Goal: Transaction & Acquisition: Purchase product/service

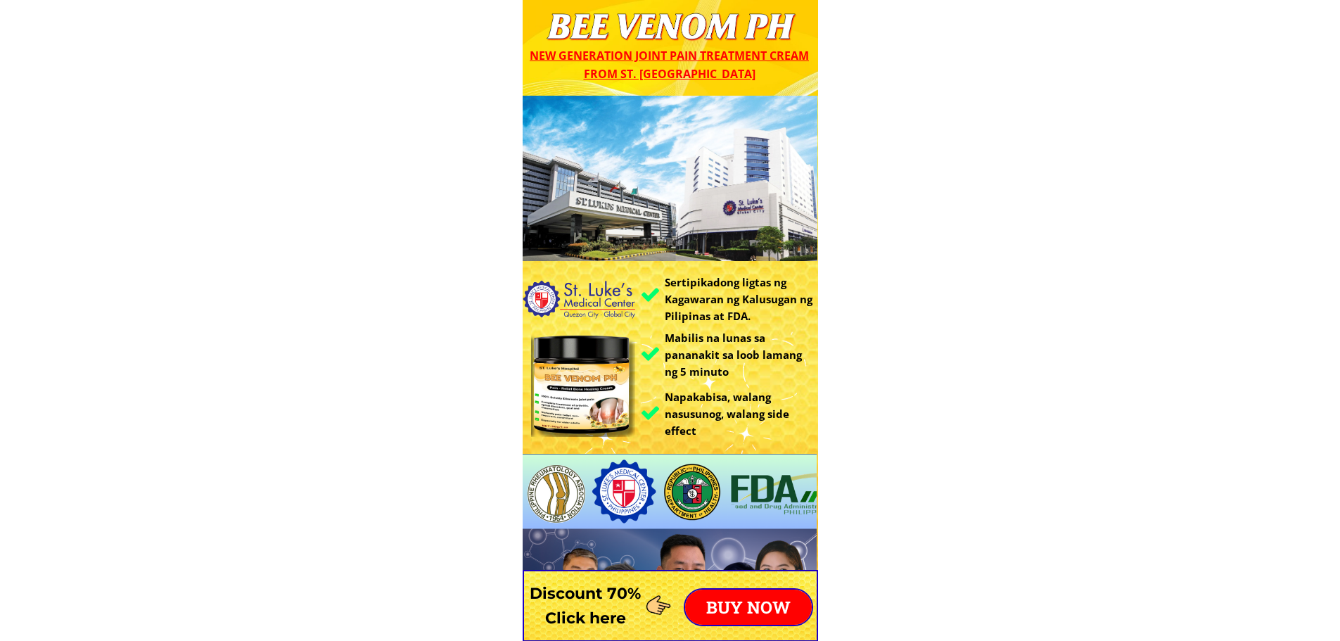
click at [737, 600] on p "BUY NOW" at bounding box center [748, 607] width 127 height 35
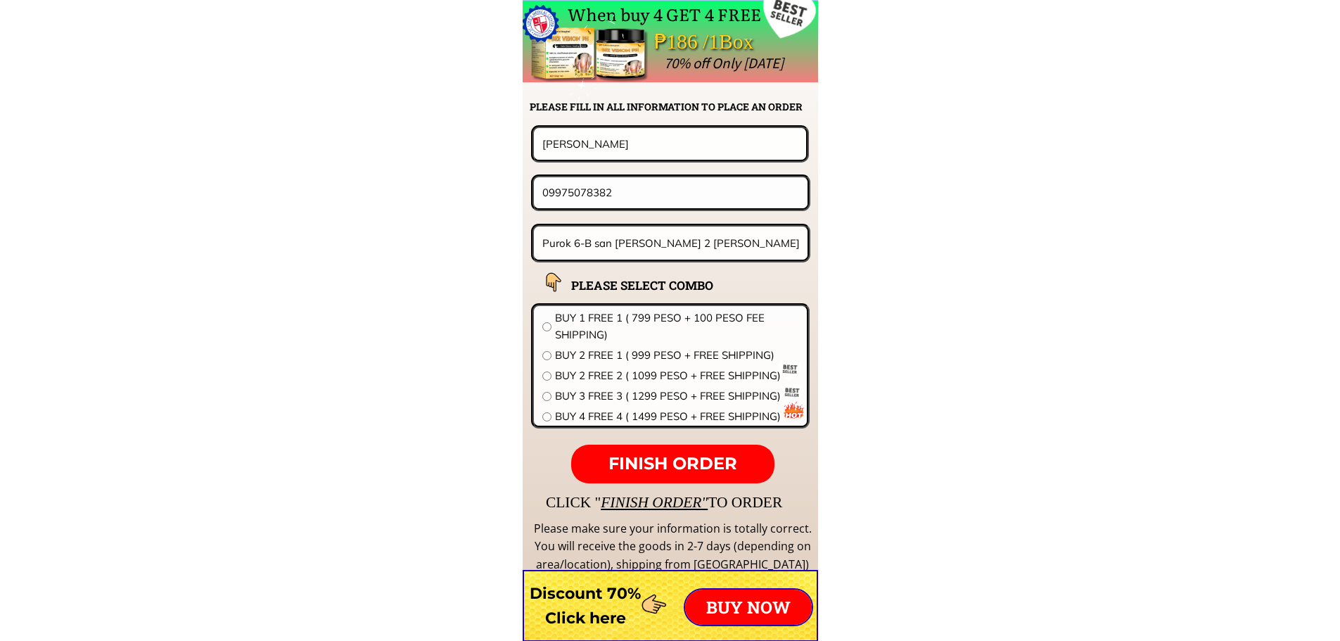
scroll to position [11039, 0]
drag, startPoint x: 643, startPoint y: 141, endPoint x: 234, endPoint y: 143, distance: 408.8
paste input "[PERSON_NAME]cinco0"
type input "[PERSON_NAME]cinco"
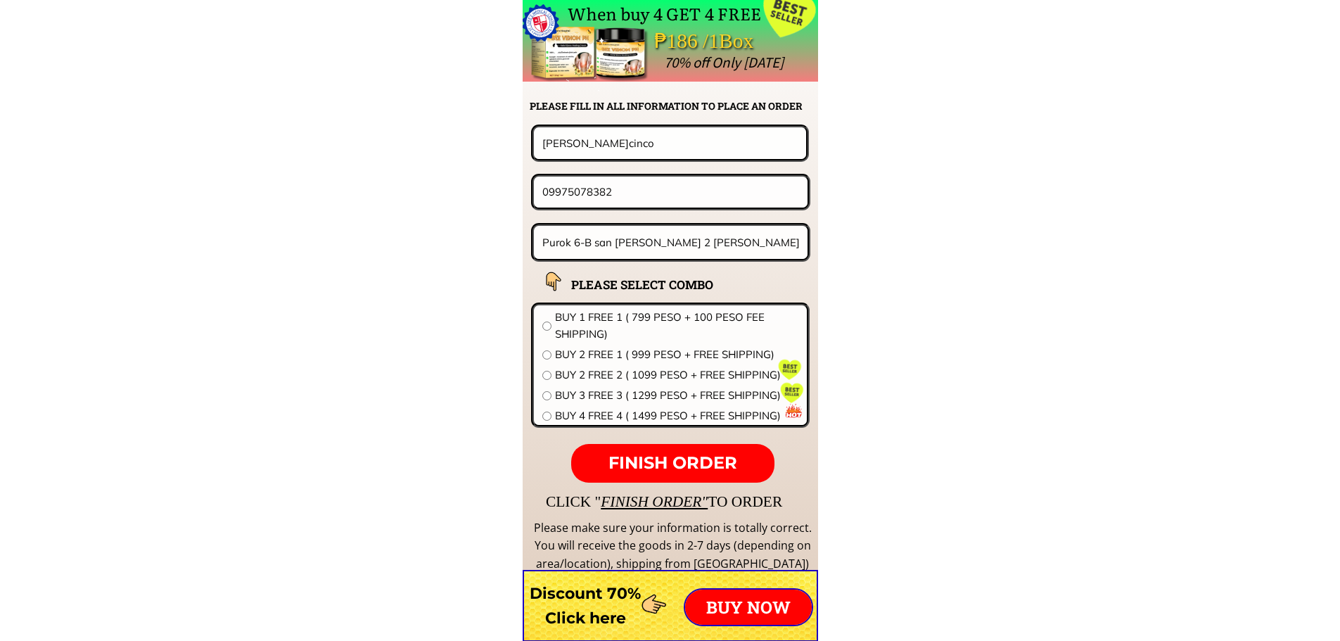
drag, startPoint x: 659, startPoint y: 194, endPoint x: 408, endPoint y: 193, distance: 250.5
paste input "090 1633960"
click at [583, 196] on input "09090 1633960" at bounding box center [671, 192] width 264 height 30
type input "09091633960"
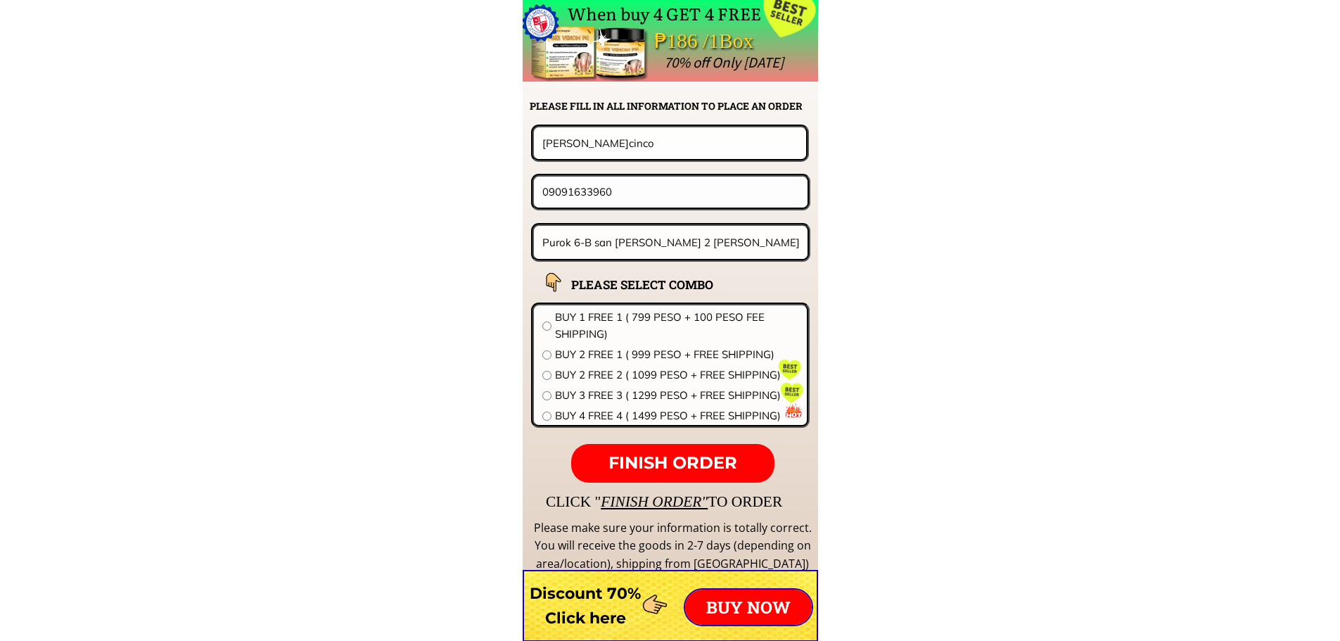
click at [663, 248] on input "Purok 6-B san roque 2 dan jose occ. Mindoro" at bounding box center [671, 242] width 265 height 33
paste input "Willalpia Loay [PERSON_NAME] [GEOGRAPHIC_DATA][PERSON_NAME]"
type input "Willalpia Loay [PERSON_NAME] [GEOGRAPHIC_DATA][PERSON_NAME]"
click at [567, 314] on div at bounding box center [555, 297] width 50 height 50
click at [568, 324] on span "BUY 1 FREE 1 ( 799 PESO + 100 PESO FEE SHIPPING)" at bounding box center [676, 326] width 243 height 34
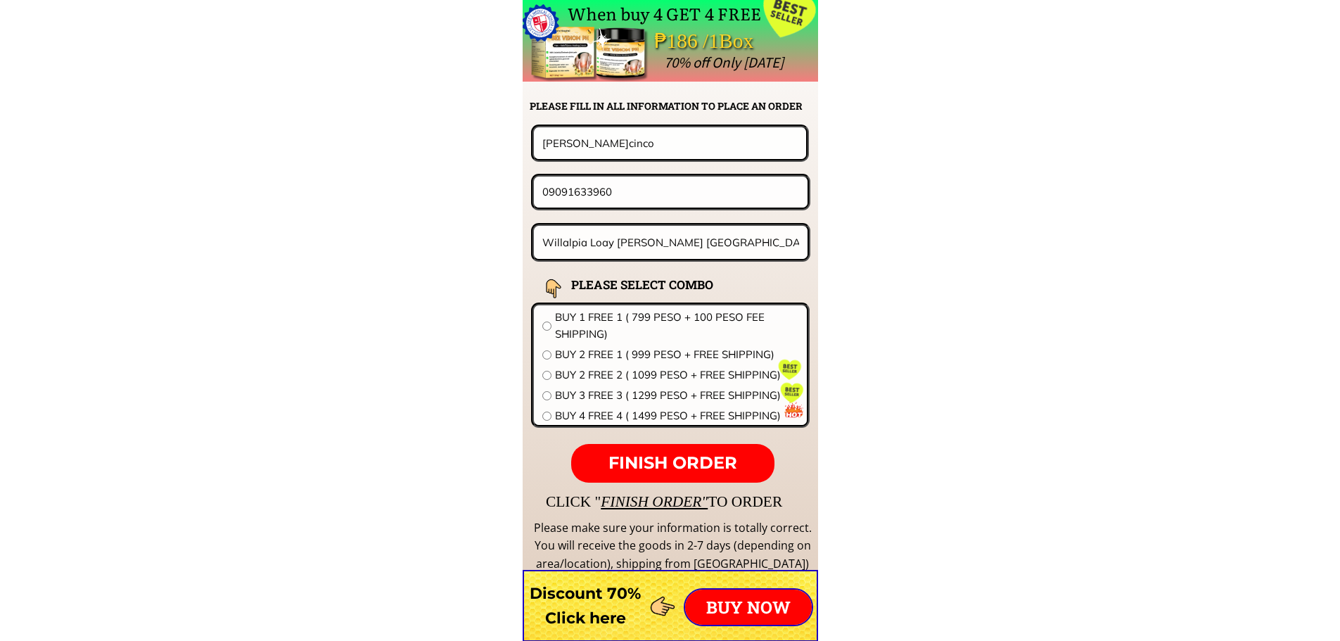
radio input "true"
click at [684, 461] on span "FINISH ORDER" at bounding box center [673, 462] width 129 height 20
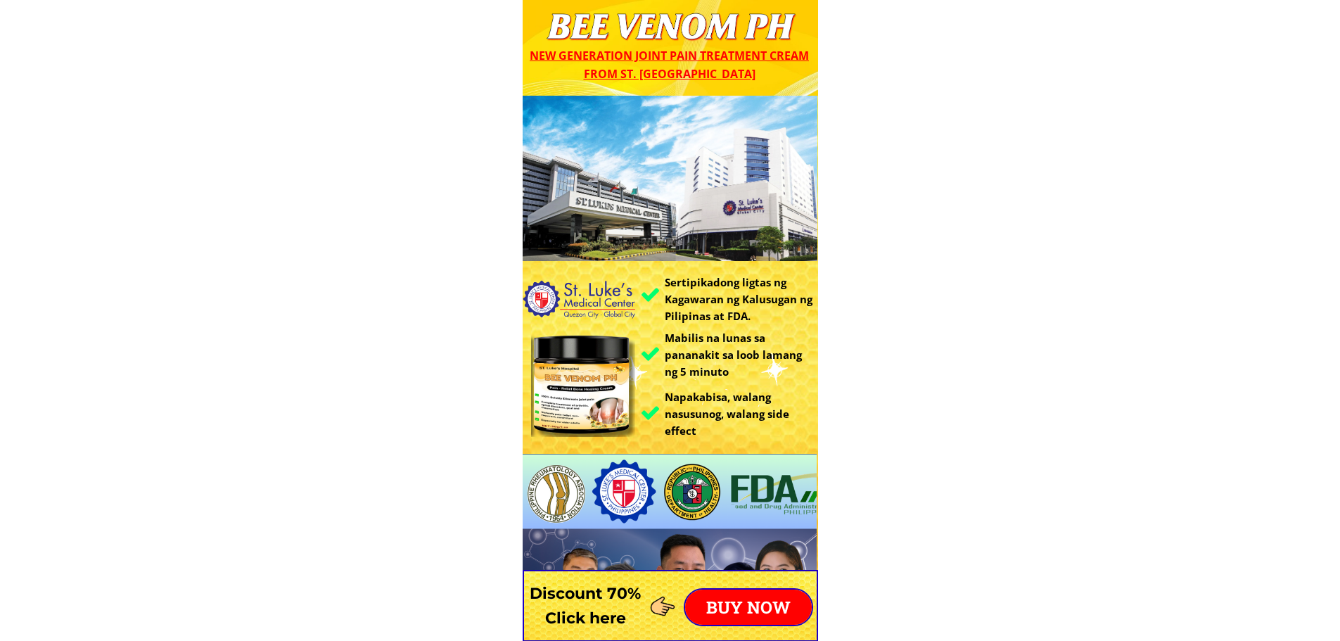
click at [763, 593] on p "BUY NOW" at bounding box center [748, 607] width 127 height 35
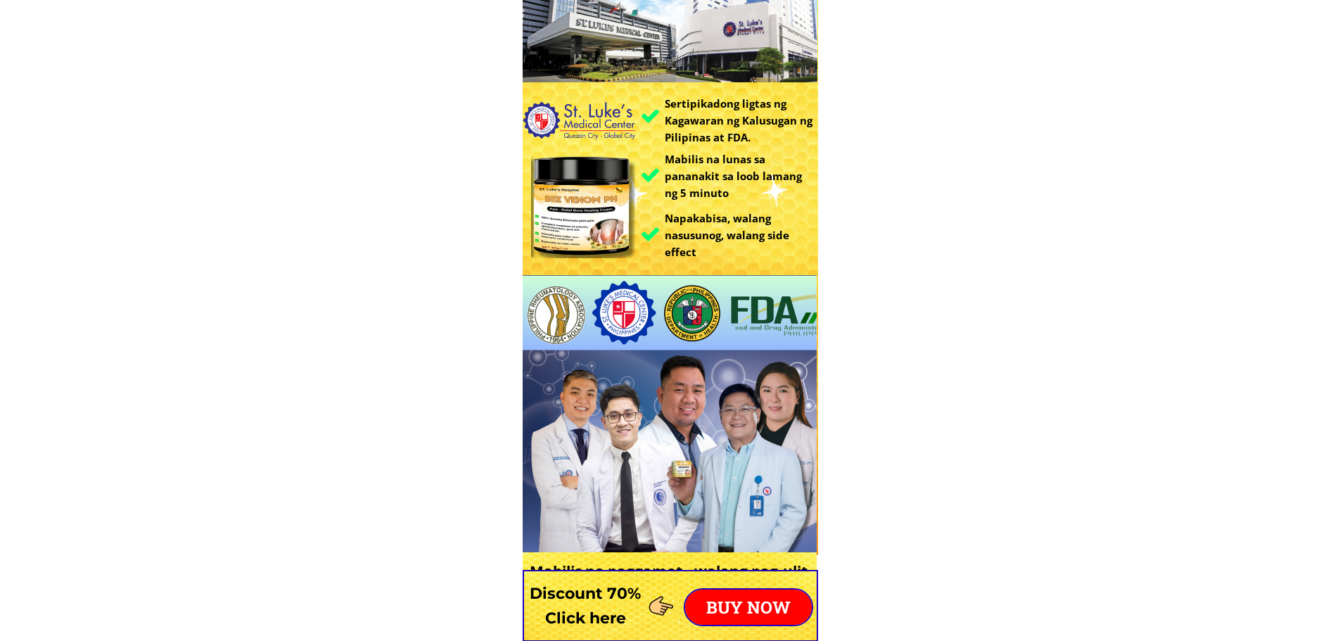
click at [761, 594] on p "BUY NOW" at bounding box center [748, 607] width 127 height 35
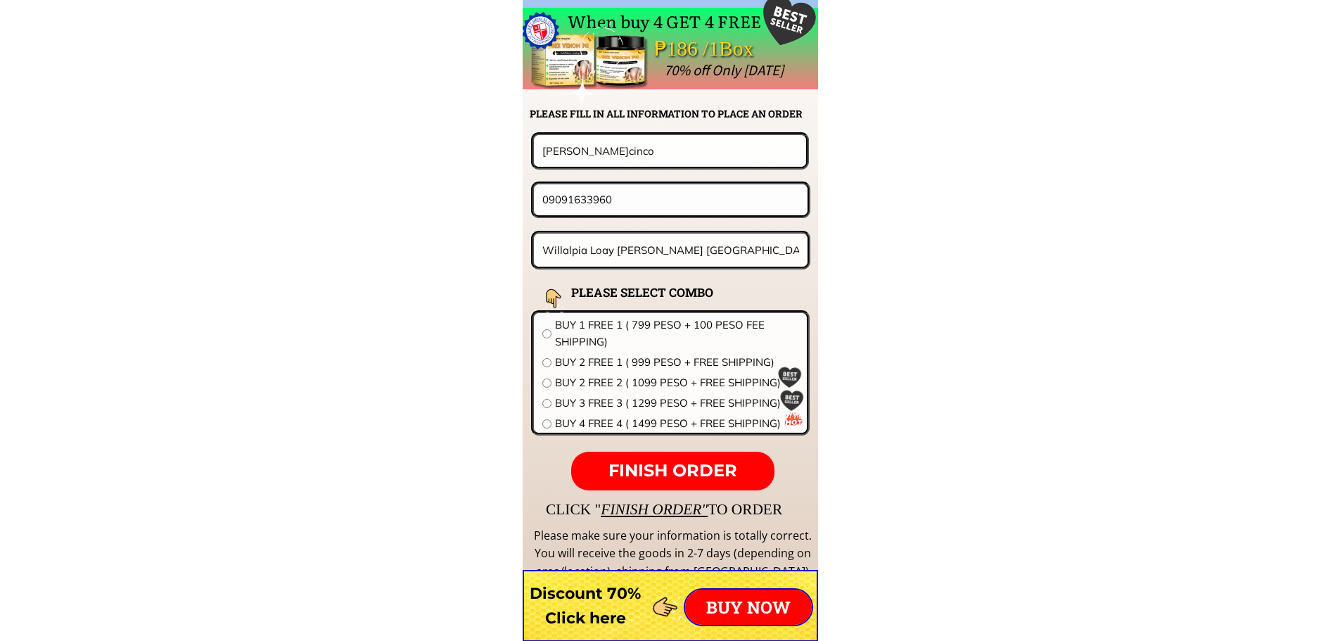
scroll to position [11039, 0]
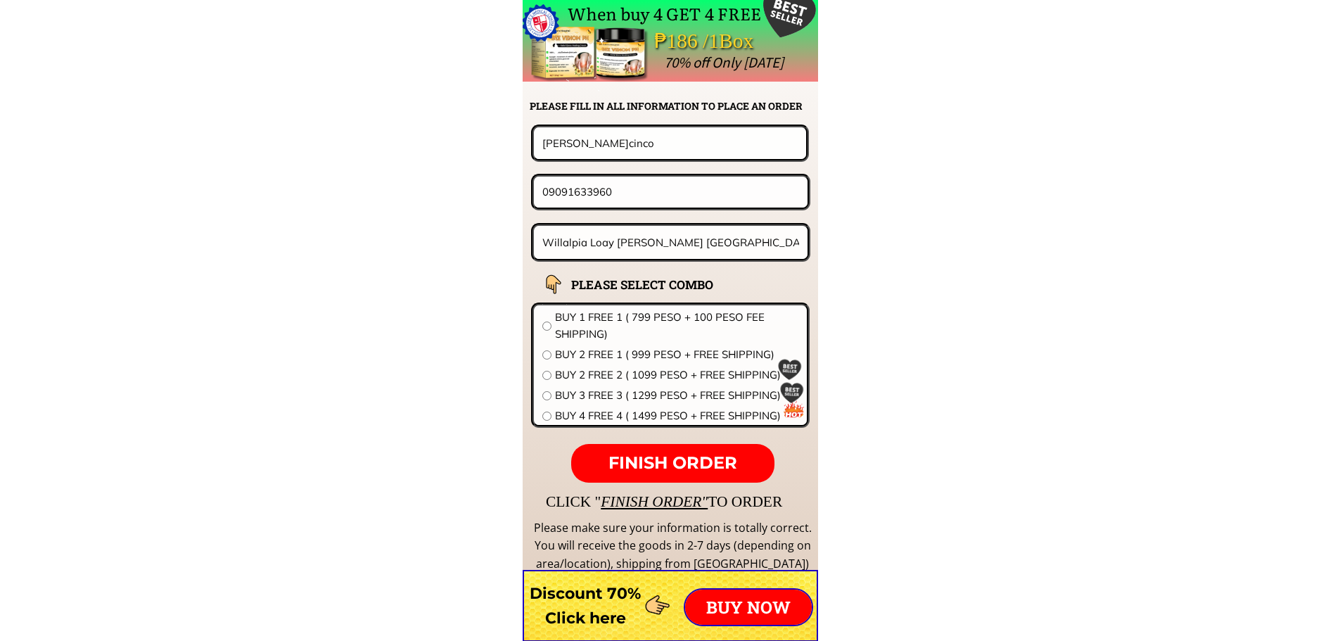
drag, startPoint x: 653, startPoint y: 146, endPoint x: 275, endPoint y: 148, distance: 377.8
paste input "[PERSON_NAME]"
type input "[PERSON_NAME]"
drag, startPoint x: 580, startPoint y: 189, endPoint x: 299, endPoint y: 184, distance: 281.5
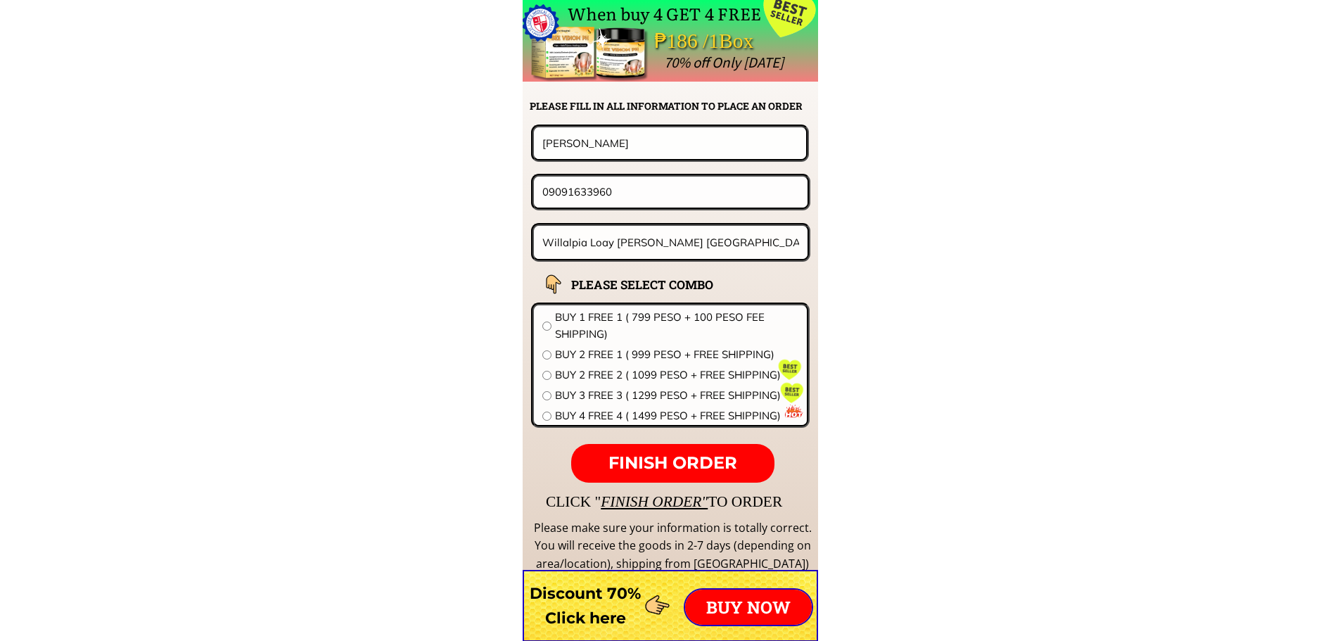
paste input "661831347"
type input "09661831347"
click at [682, 246] on input "Willalpia Loay [PERSON_NAME] [GEOGRAPHIC_DATA][PERSON_NAME]" at bounding box center [671, 242] width 265 height 33
paste input "blk 1 lot 9 [GEOGRAPHIC_DATA]"
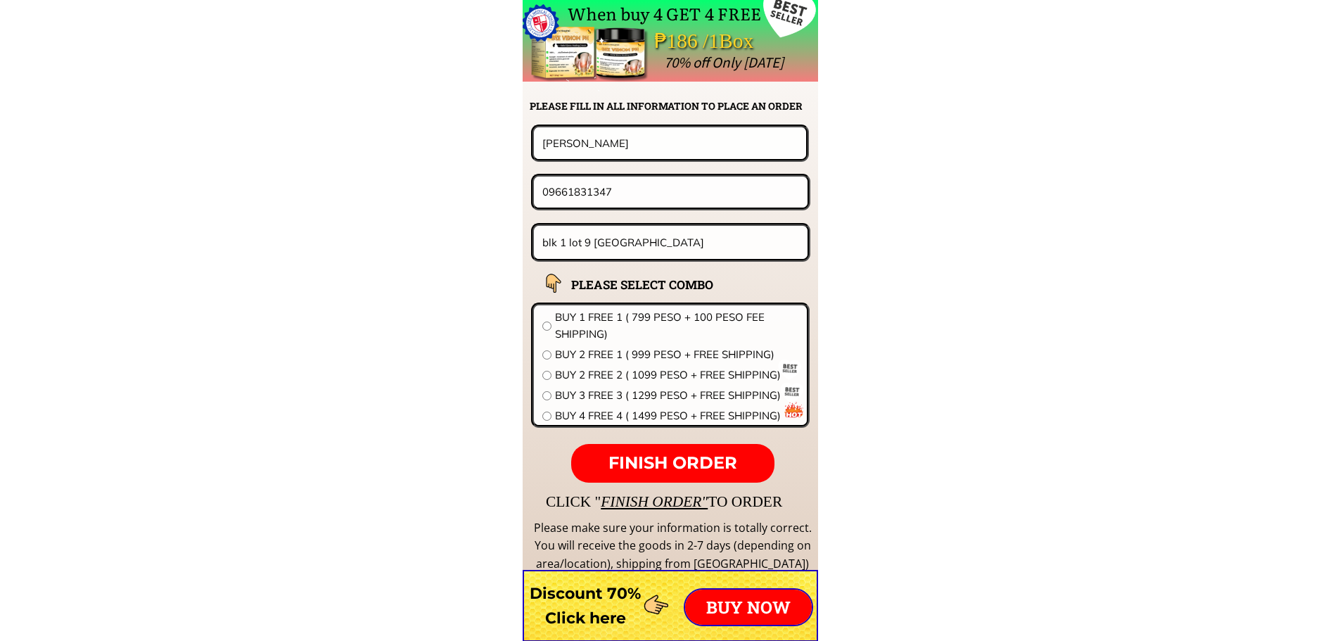
type input "blk 1 lot 9 [GEOGRAPHIC_DATA]"
click at [609, 421] on span "BUY 4 FREE 4 ( 1499 PESO + FREE SHIPPING)" at bounding box center [676, 415] width 243 height 17
radio input "true"
click at [644, 459] on span "FINISH ORDER" at bounding box center [673, 462] width 129 height 20
